Goal: Contribute content: Contribute content

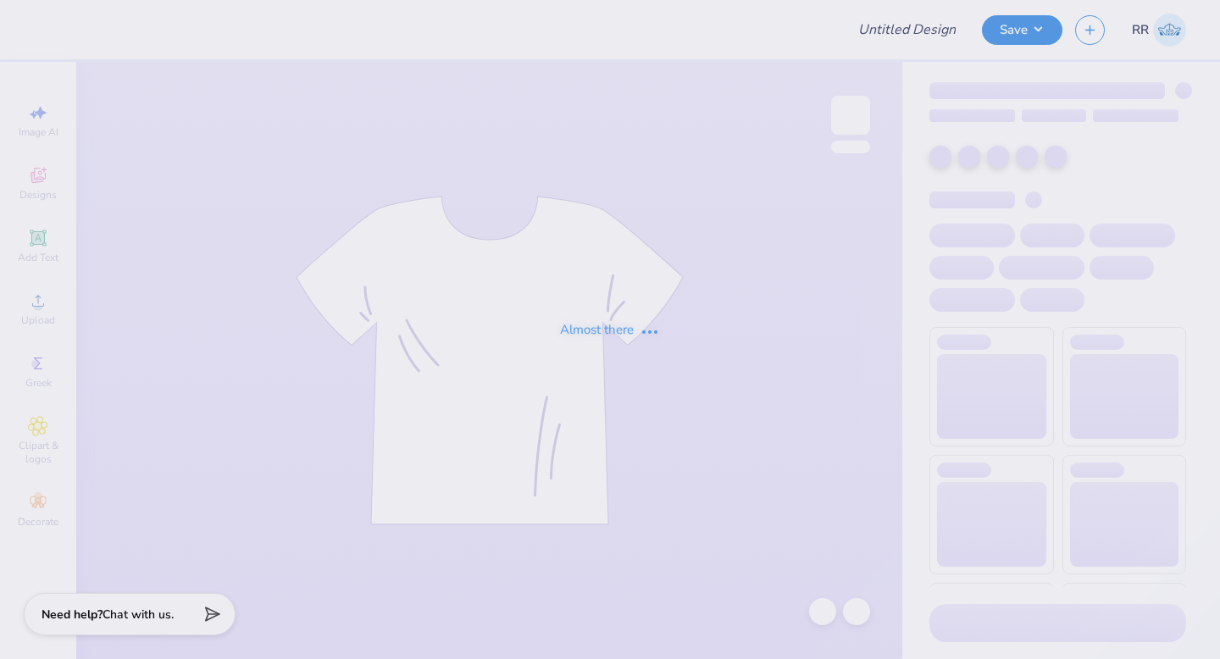
type input "AST Bid Merch 2025!"
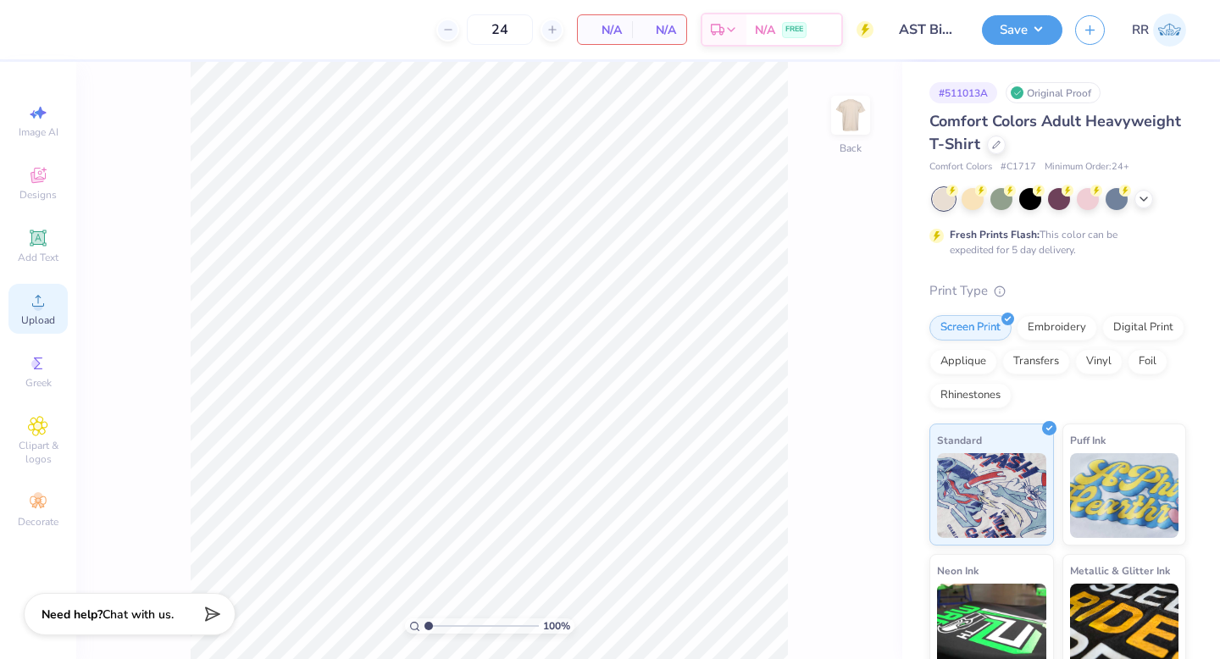
click at [27, 313] on span "Upload" at bounding box center [38, 320] width 34 height 14
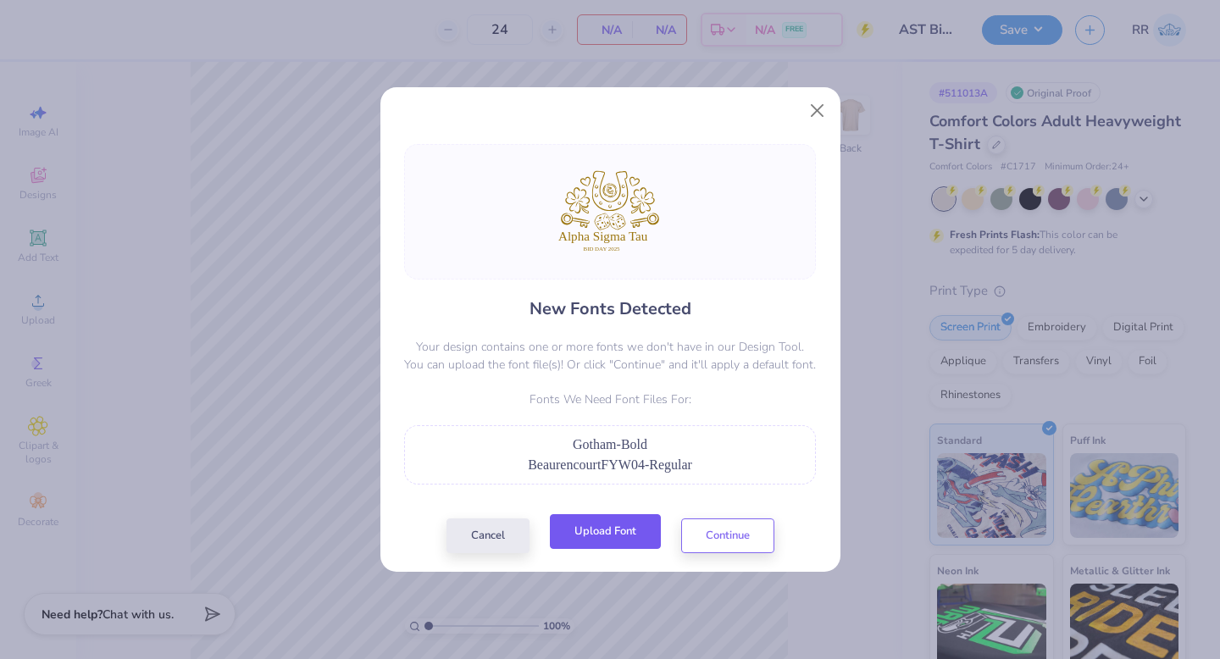
click at [617, 536] on button "Upload Font" at bounding box center [605, 531] width 111 height 35
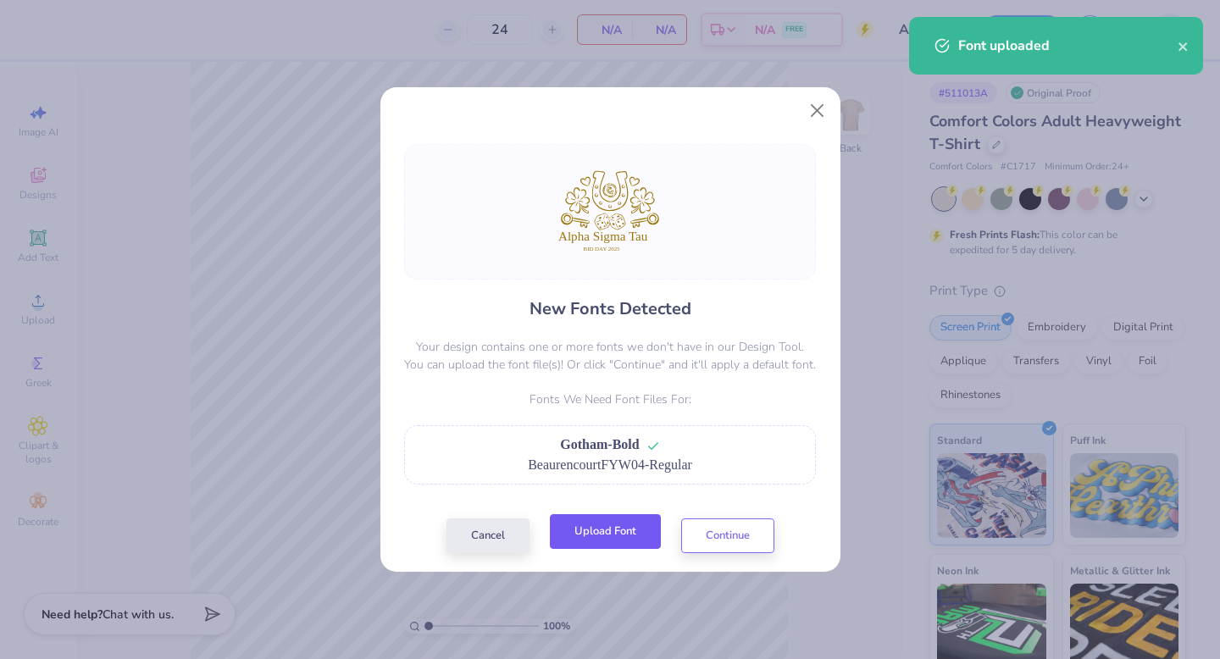
click at [612, 536] on button "Upload Font" at bounding box center [605, 531] width 111 height 35
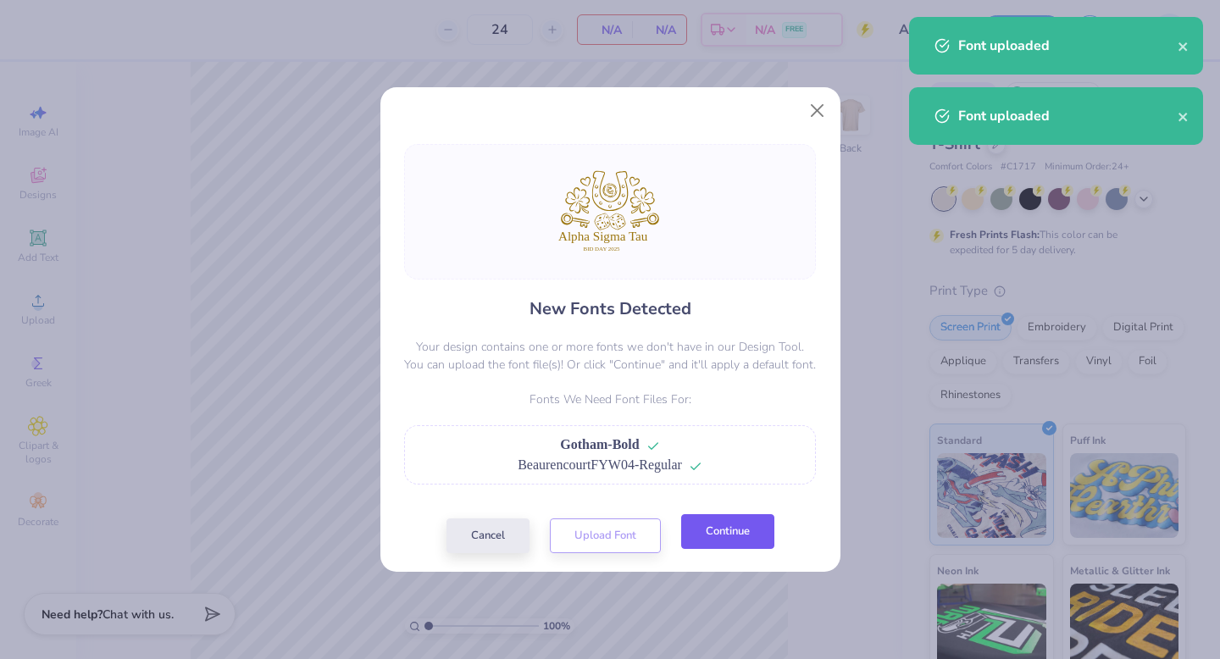
click at [741, 532] on button "Continue" at bounding box center [727, 531] width 93 height 35
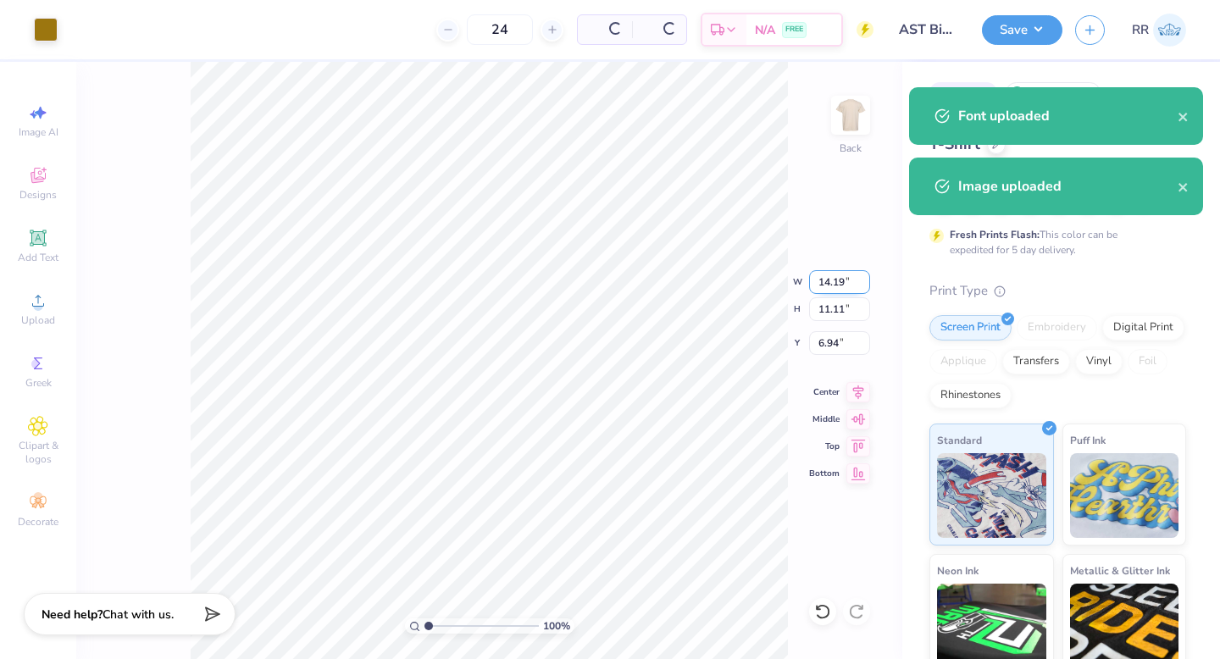
click at [838, 271] on input "14.19" at bounding box center [839, 282] width 61 height 24
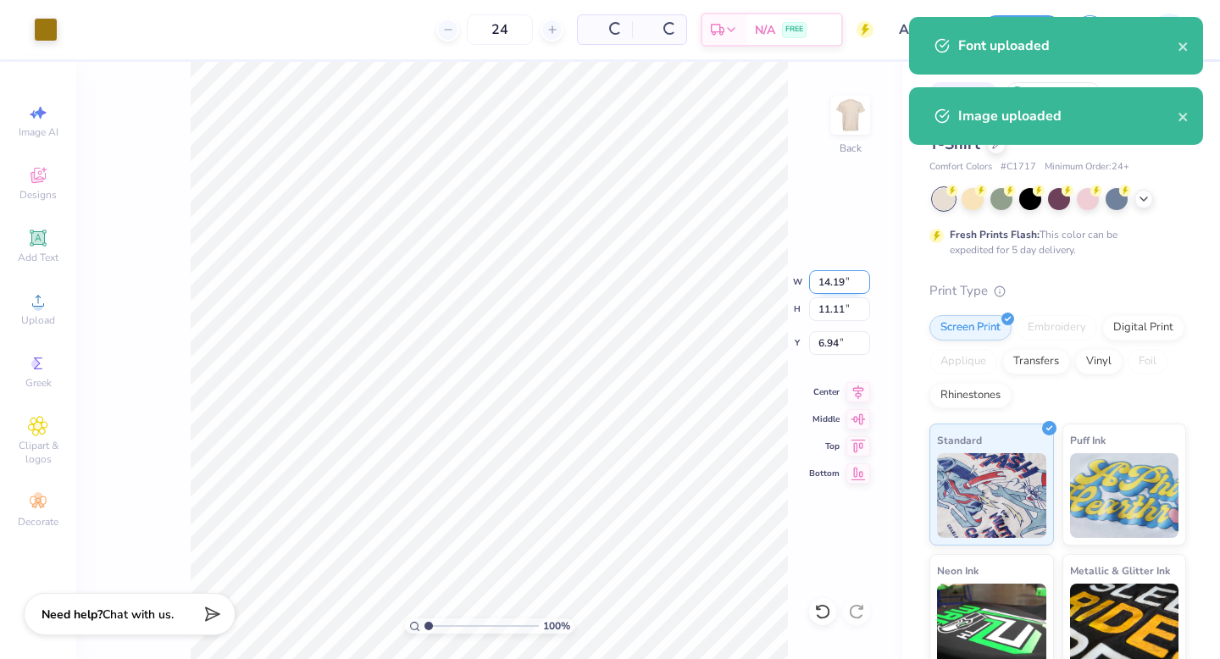
click at [838, 271] on input "14.19" at bounding box center [839, 282] width 61 height 24
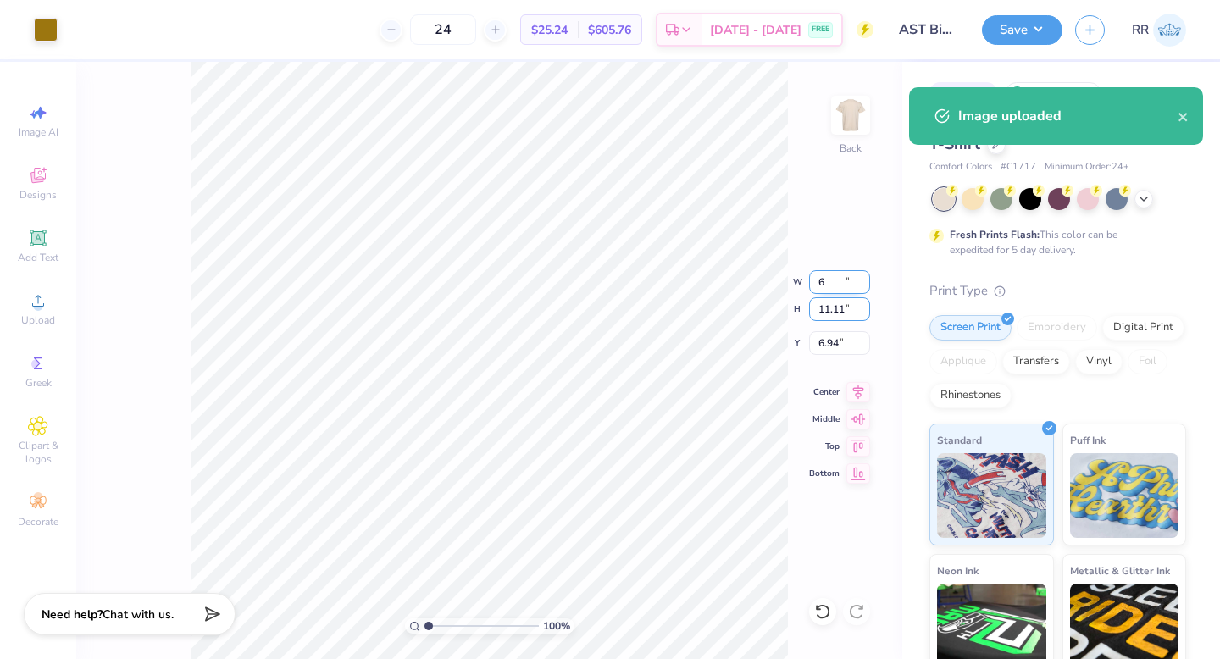
type input "6.00"
type input "4.70"
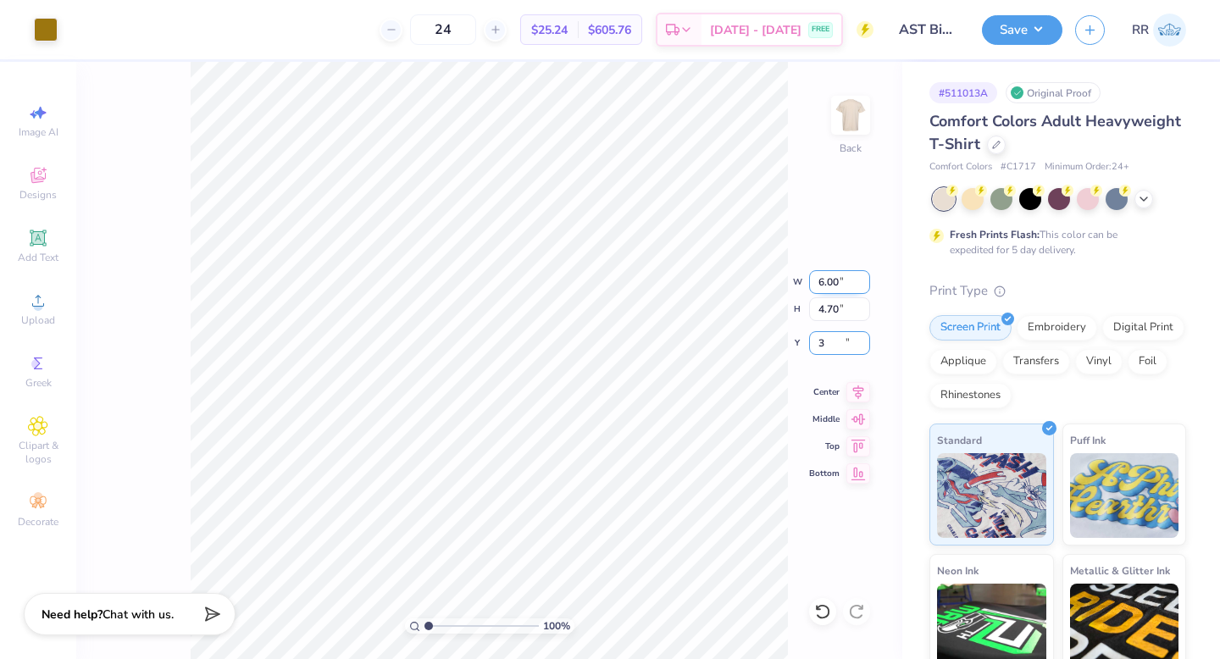
type input "3.00"
click at [160, 469] on div "100 % Back" at bounding box center [489, 360] width 826 height 597
click at [50, 26] on div at bounding box center [46, 28] width 24 height 24
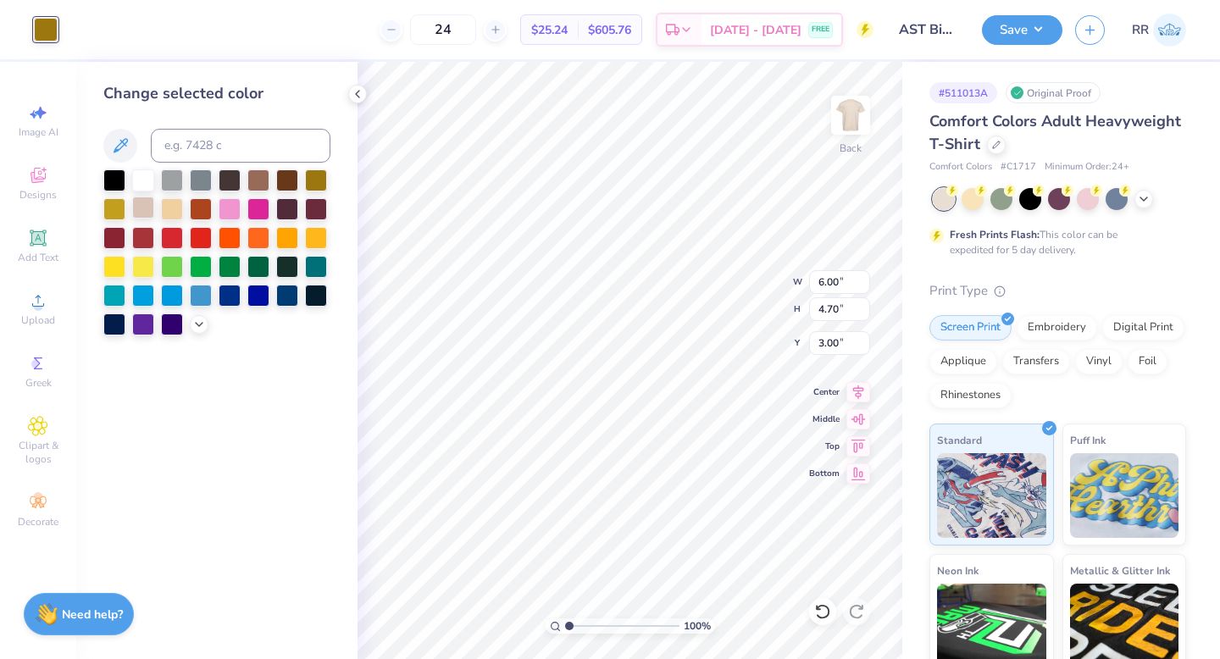
click at [147, 211] on div at bounding box center [143, 207] width 22 height 22
click at [167, 213] on div at bounding box center [172, 207] width 22 height 22
click at [199, 324] on polyline at bounding box center [199, 322] width 7 height 3
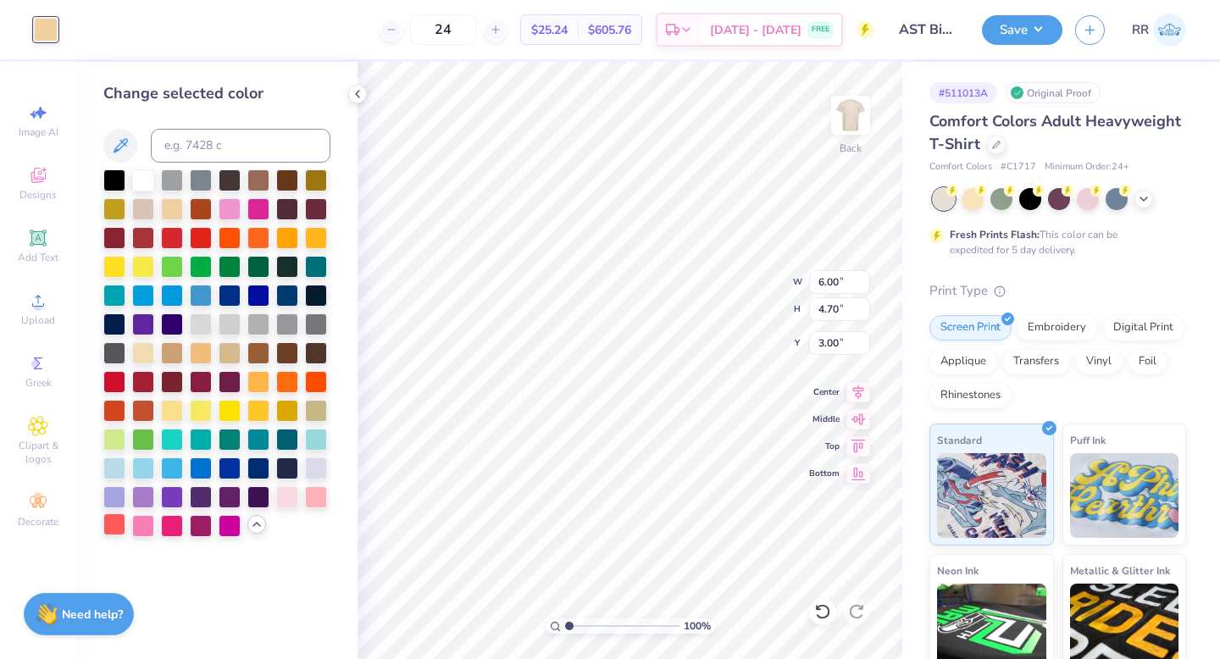
click at [115, 523] on div at bounding box center [114, 524] width 22 height 22
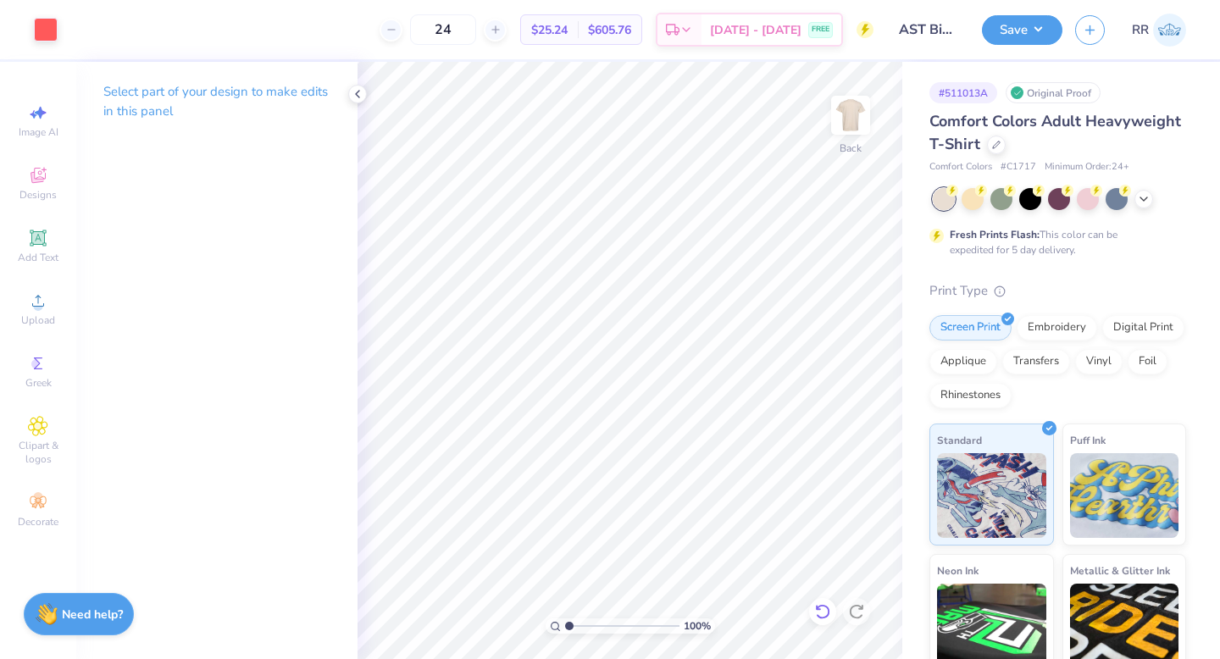
click at [817, 616] on icon at bounding box center [822, 611] width 14 height 15
click at [816, 616] on icon at bounding box center [822, 611] width 14 height 15
click at [1013, 29] on button "Save" at bounding box center [1022, 28] width 80 height 30
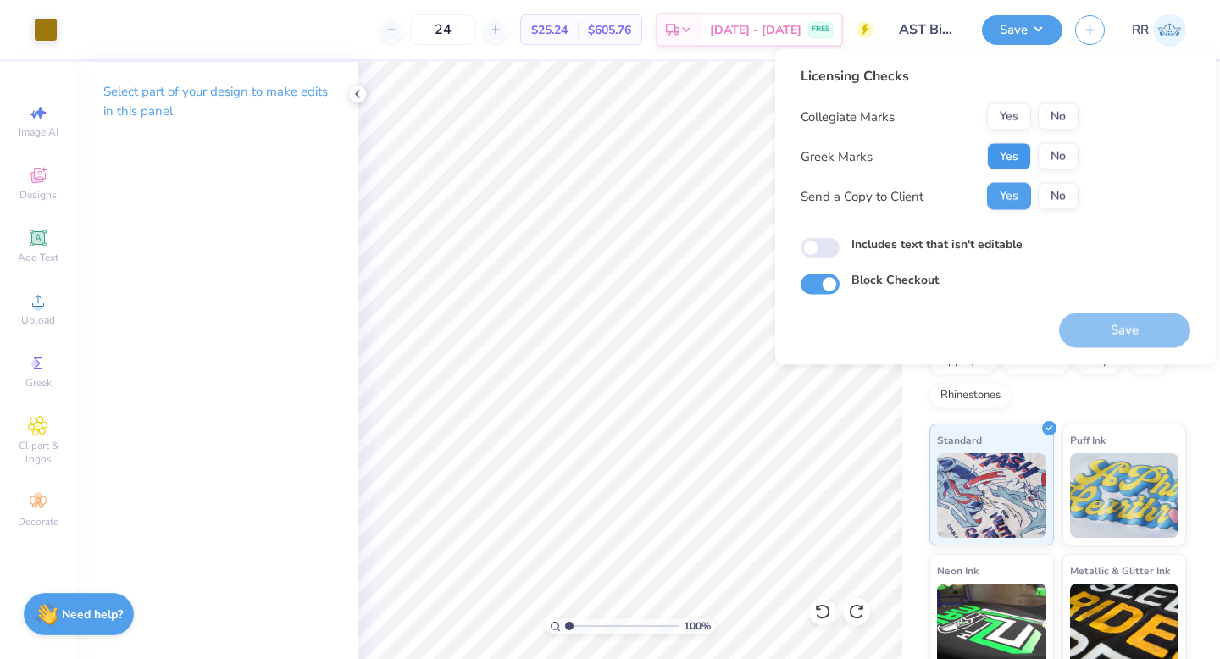
click at [1011, 150] on button "Yes" at bounding box center [1009, 156] width 44 height 27
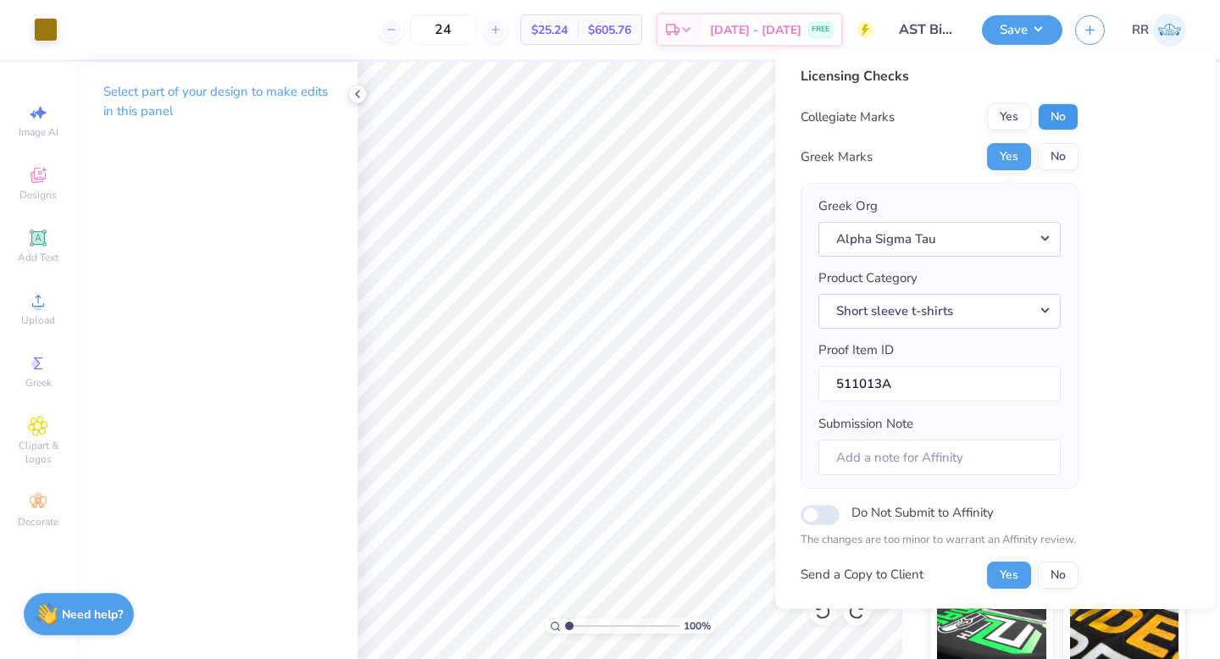
click at [1059, 121] on button "No" at bounding box center [1058, 116] width 41 height 27
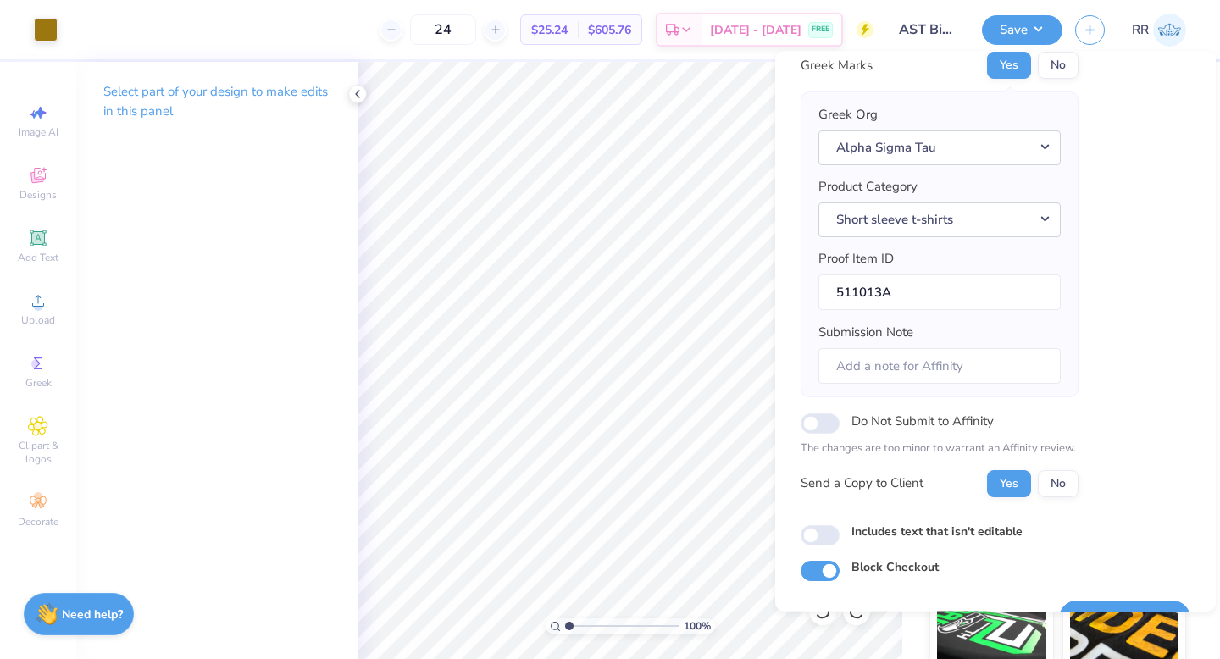
scroll to position [133, 0]
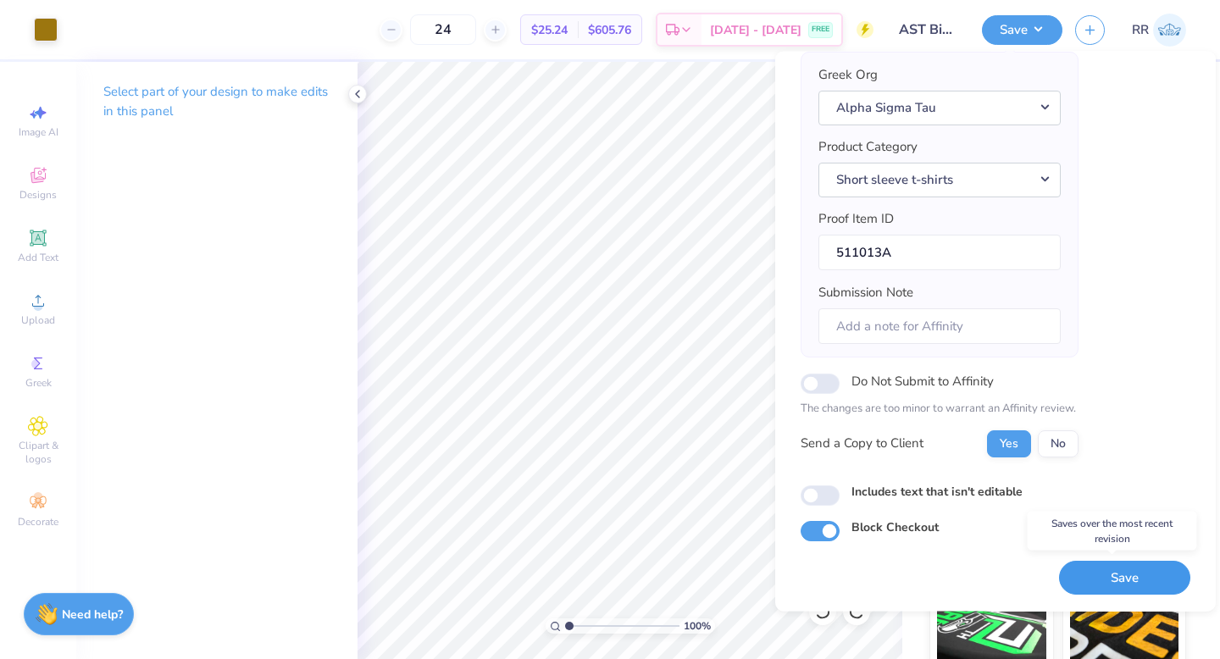
click at [1131, 578] on button "Save" at bounding box center [1124, 578] width 131 height 35
